Goal: Register for event/course

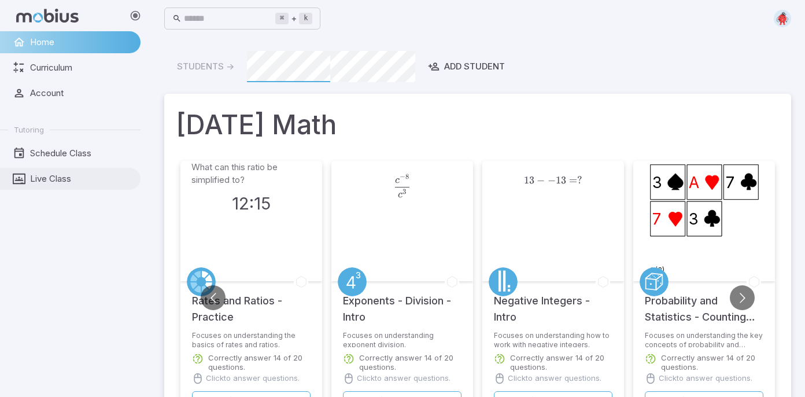
click at [60, 183] on span "Live Class" at bounding box center [81, 178] width 102 height 13
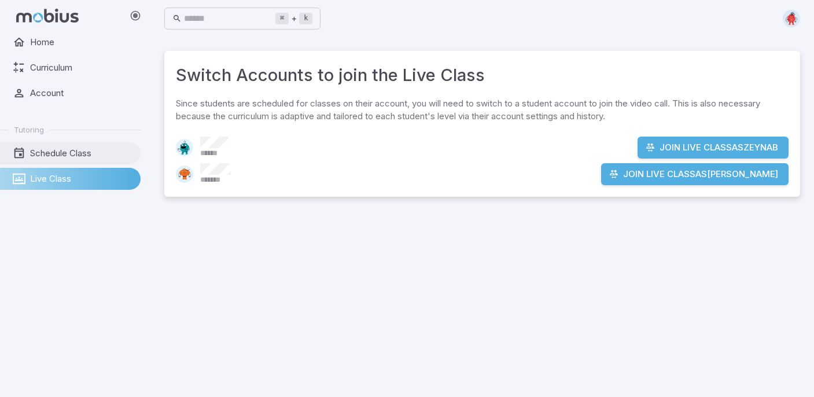
click at [70, 156] on span "Schedule Class" at bounding box center [81, 153] width 102 height 13
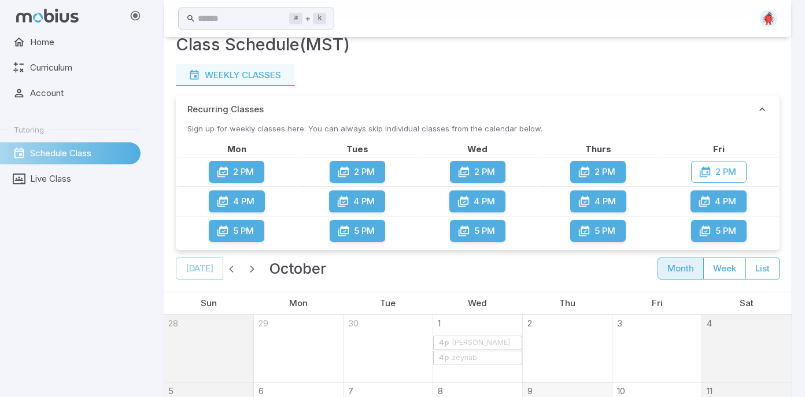
scroll to position [31, 0]
click at [710, 167] on icon "button" at bounding box center [705, 171] width 12 height 12
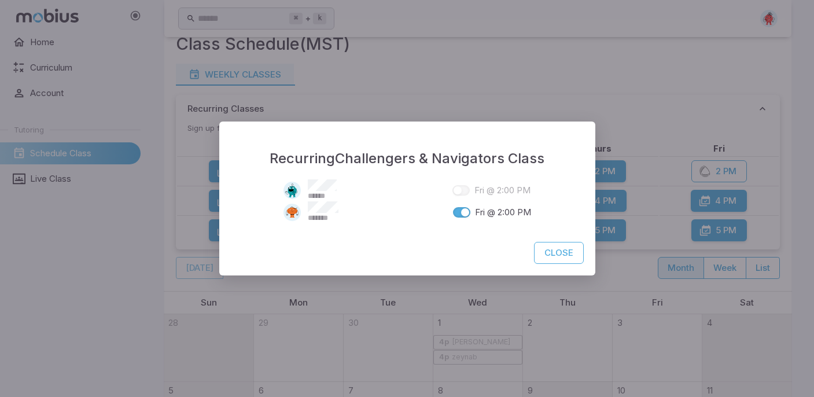
click at [461, 193] on span at bounding box center [460, 190] width 17 height 10
click at [566, 249] on button "Close" at bounding box center [559, 253] width 50 height 22
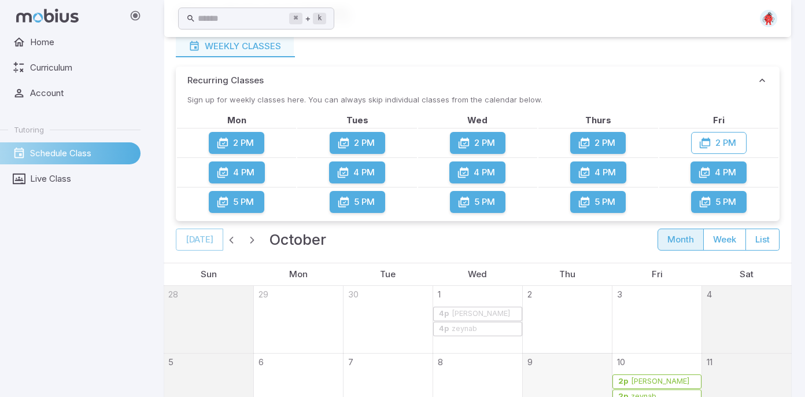
scroll to position [52, 0]
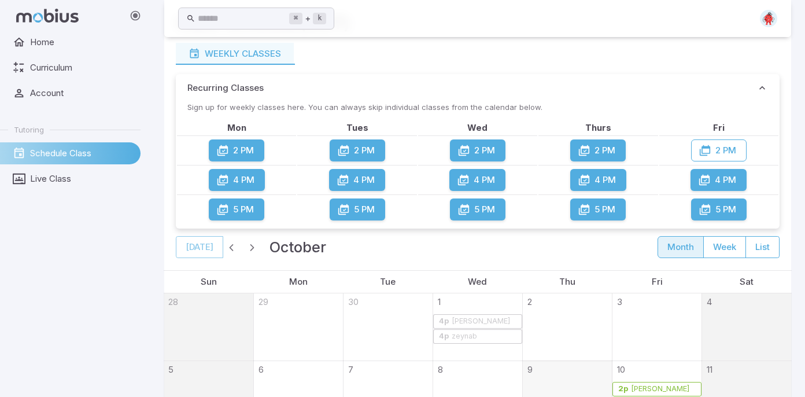
click at [451, 336] on div "zeynab" at bounding box center [464, 336] width 27 height 9
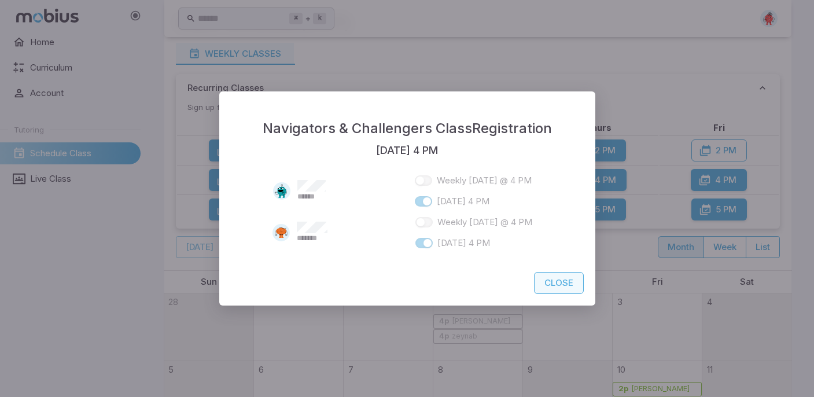
click at [551, 279] on button "Close" at bounding box center [559, 283] width 50 height 22
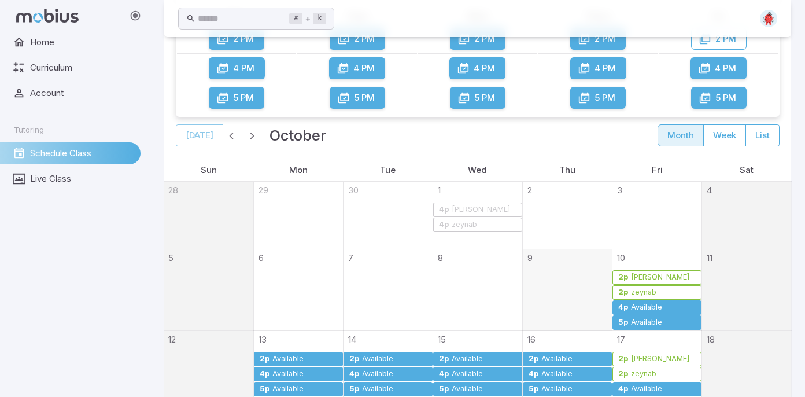
scroll to position [163, 0]
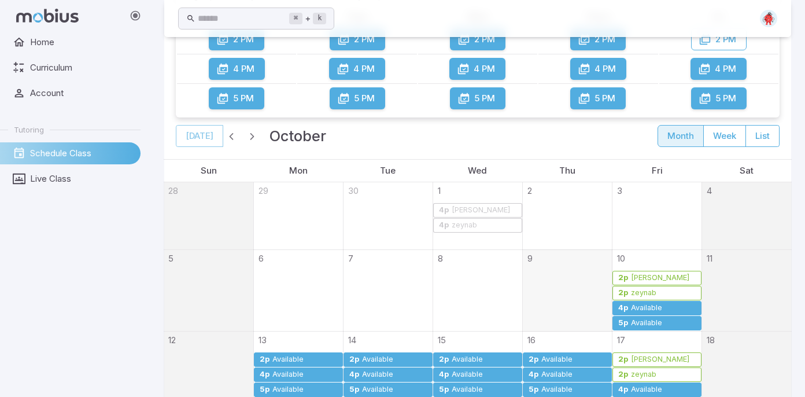
click at [632, 292] on div "zeynab" at bounding box center [643, 293] width 27 height 9
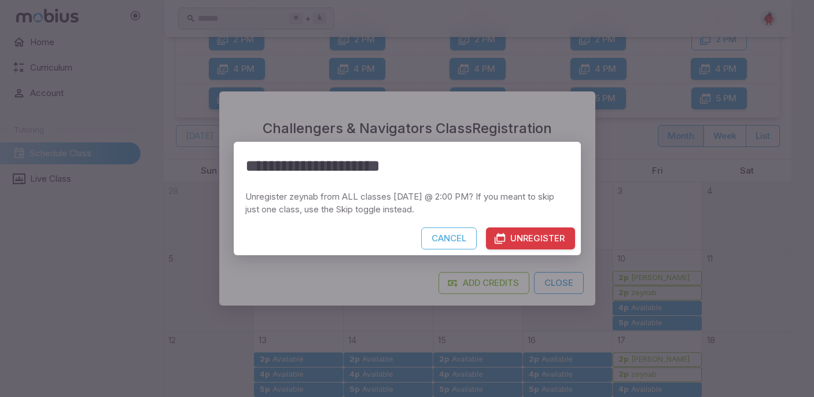
click at [523, 245] on button "Unregister" at bounding box center [530, 238] width 89 height 22
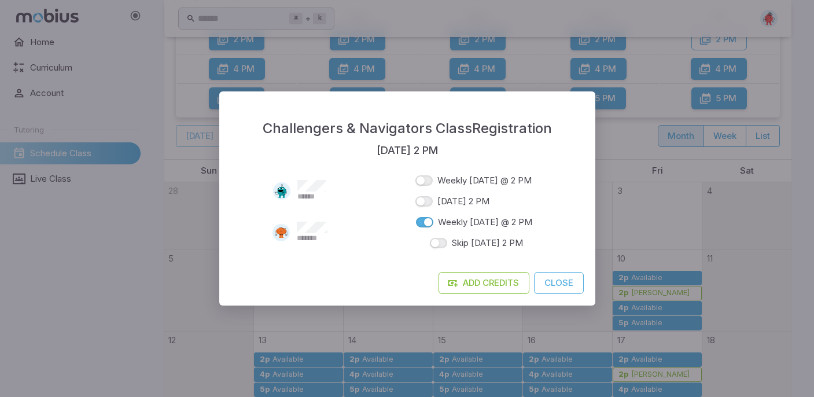
click at [789, 76] on div "Challengers & Navigators Class Registration [DATE] 2 PM ****** Weekly [DATE] @ …" at bounding box center [407, 198] width 814 height 397
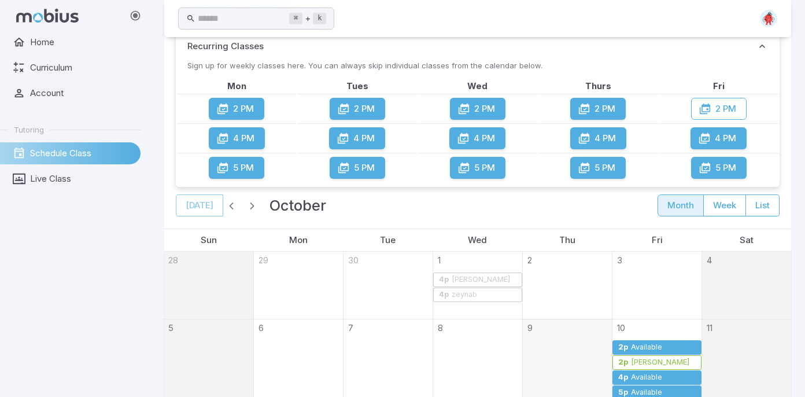
scroll to position [95, 0]
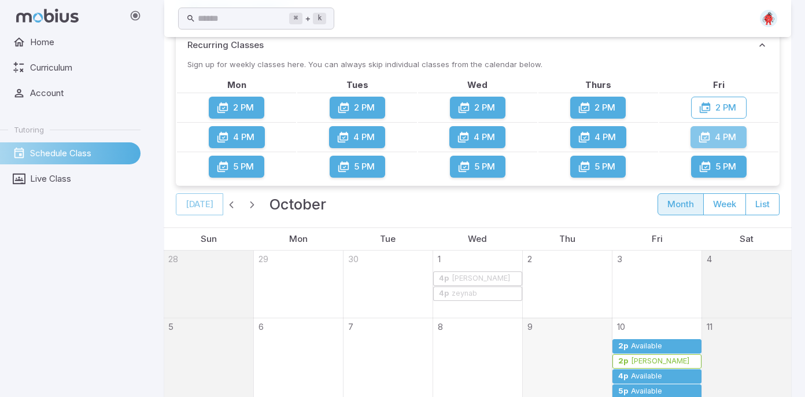
click at [731, 136] on button "4 PM" at bounding box center [719, 137] width 56 height 22
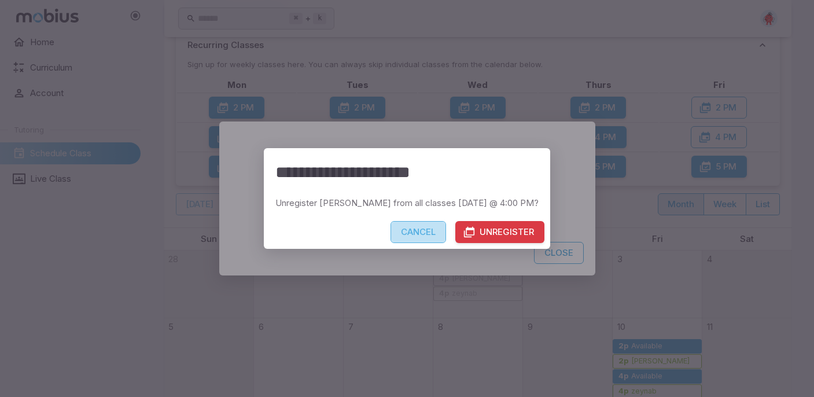
click at [405, 240] on button "Cancel" at bounding box center [418, 232] width 56 height 22
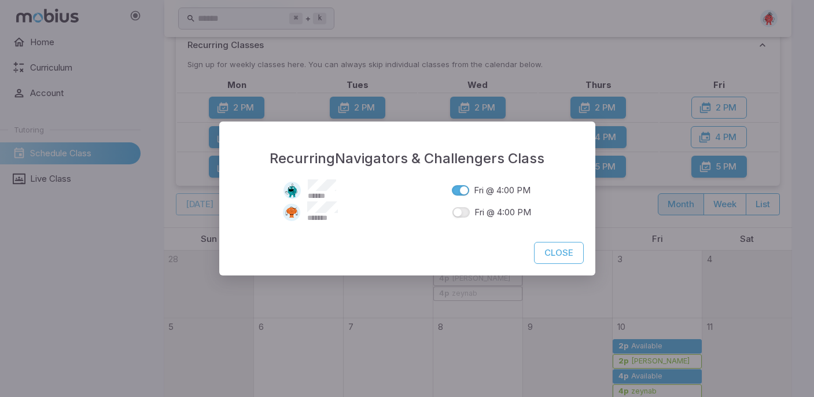
click at [409, 299] on div "Recurring Navigators & Challengers Class ****** Fri @ 4:00 PM ******* Fri @ 4:0…" at bounding box center [407, 198] width 814 height 397
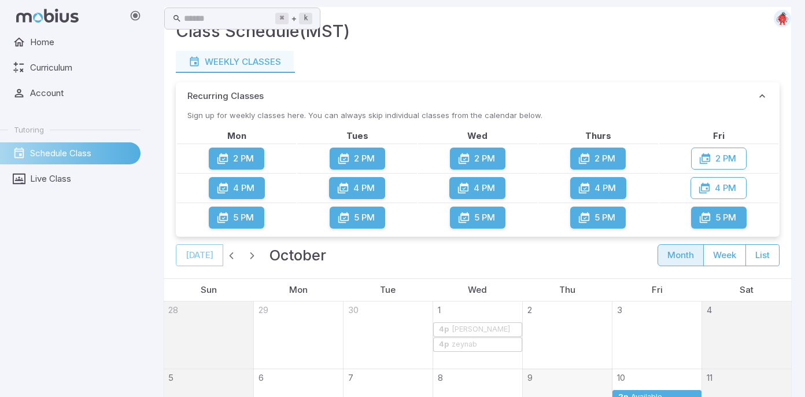
scroll to position [0, 0]
